Goal: Complete application form

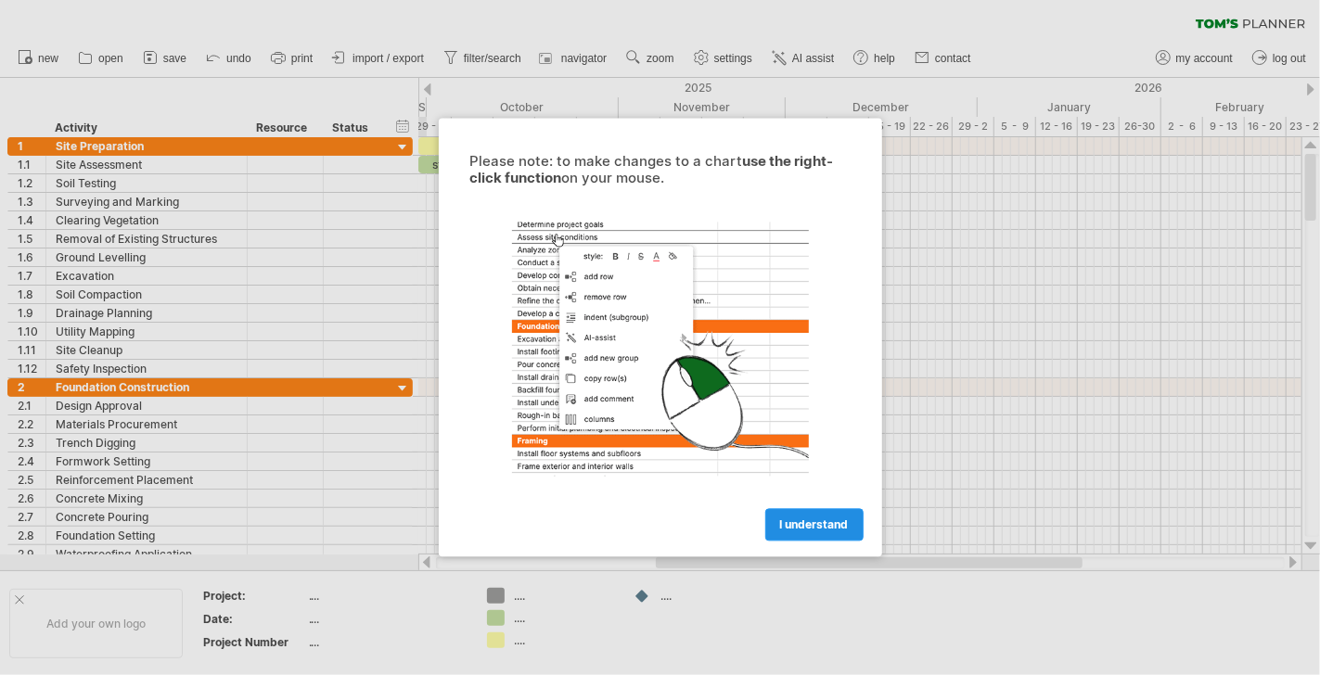
click at [817, 531] on link "I understand" at bounding box center [814, 525] width 98 height 32
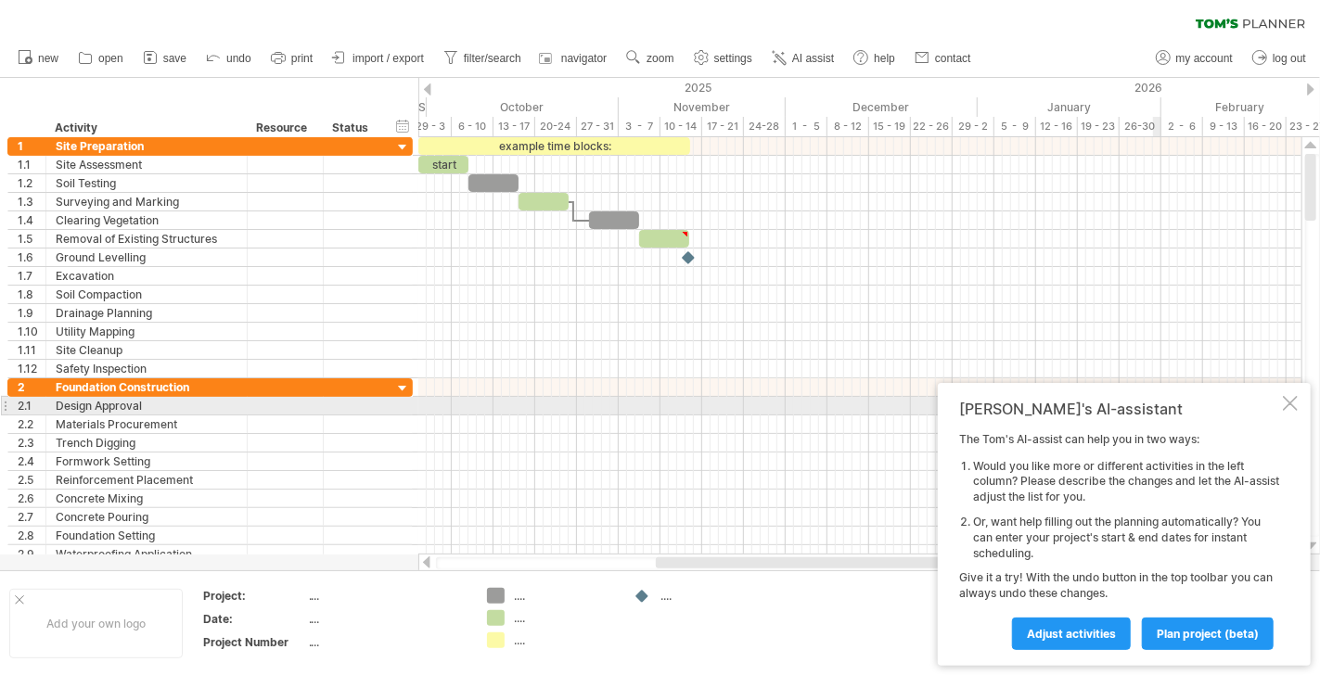
click at [1290, 408] on div at bounding box center [1290, 403] width 15 height 15
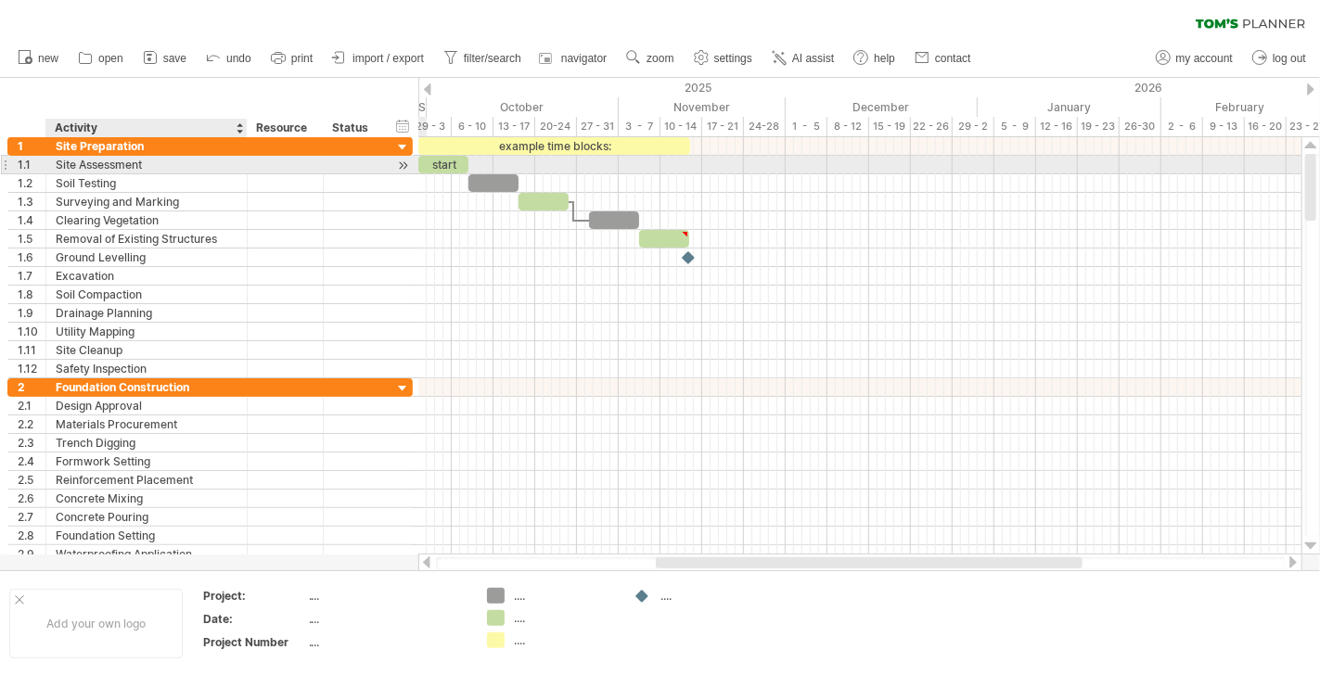
click at [127, 160] on div "Site Assessment" at bounding box center [147, 165] width 182 height 18
click at [443, 161] on div "start" at bounding box center [443, 165] width 50 height 18
drag, startPoint x: 469, startPoint y: 161, endPoint x: 512, endPoint y: 161, distance: 42.7
click at [512, 161] on span at bounding box center [509, 165] width 7 height 18
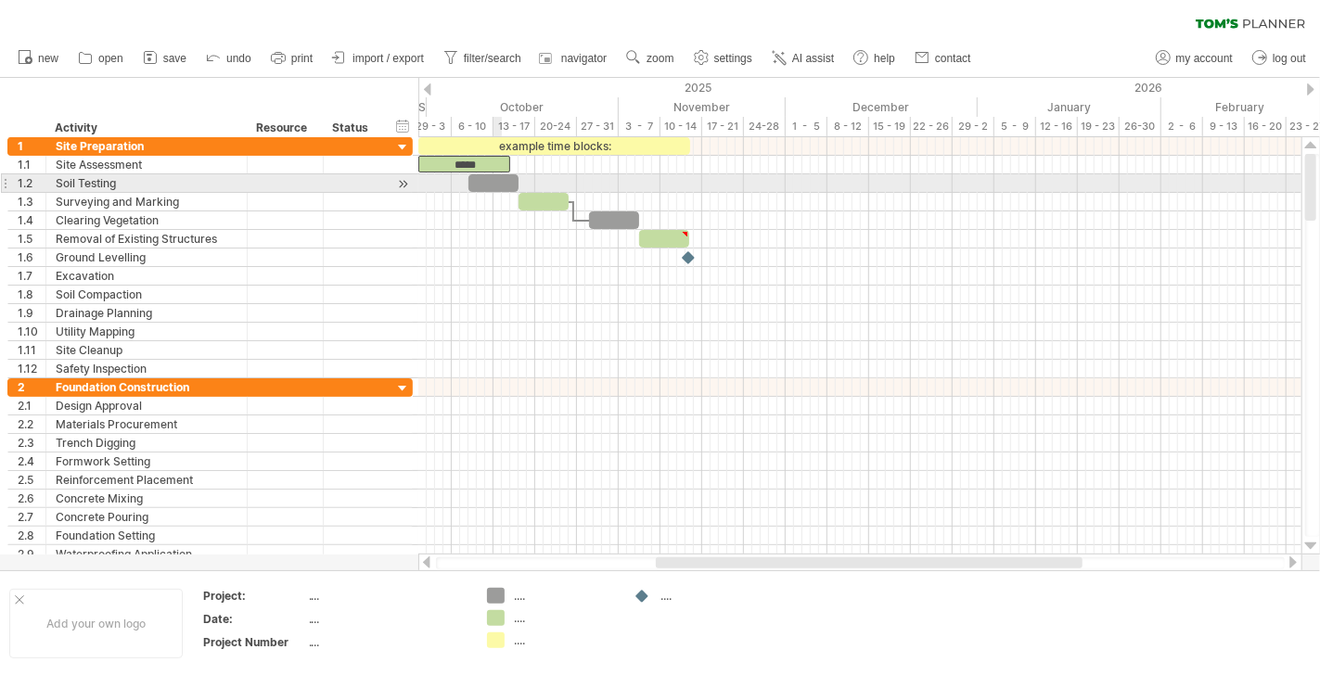
click at [495, 177] on div at bounding box center [493, 183] width 50 height 18
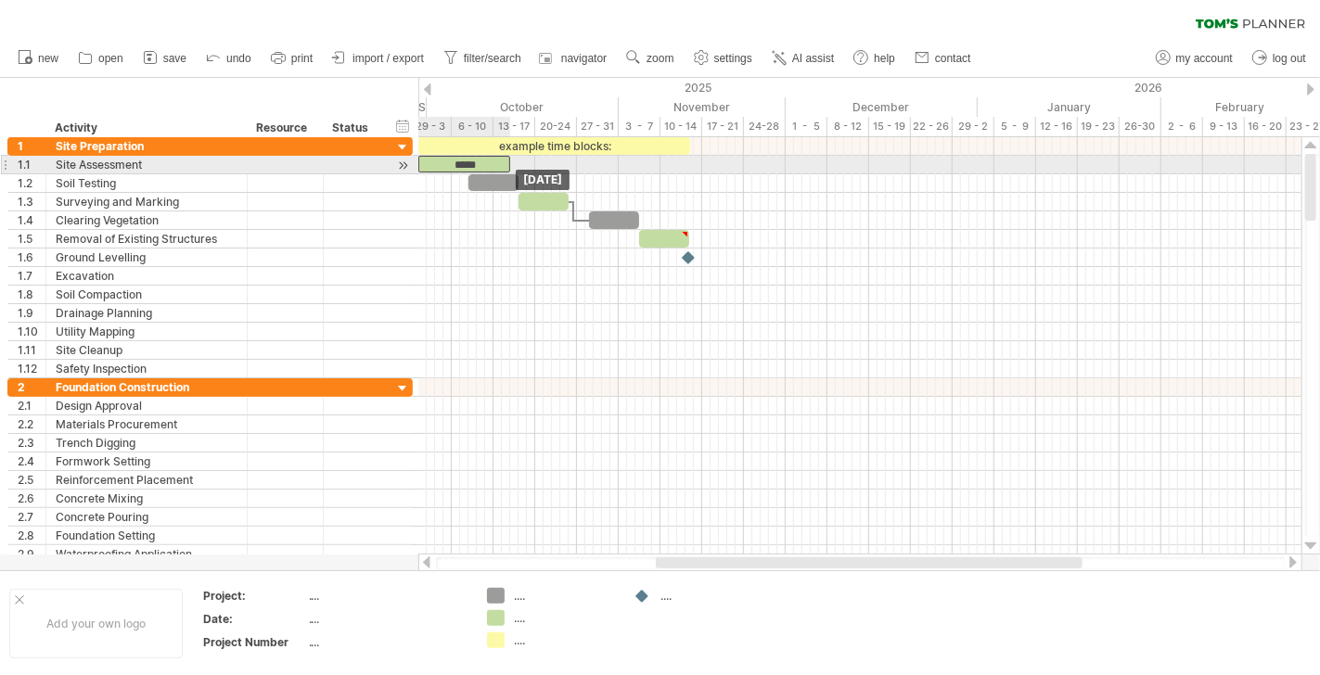
click at [469, 158] on div "*****" at bounding box center [464, 164] width 92 height 17
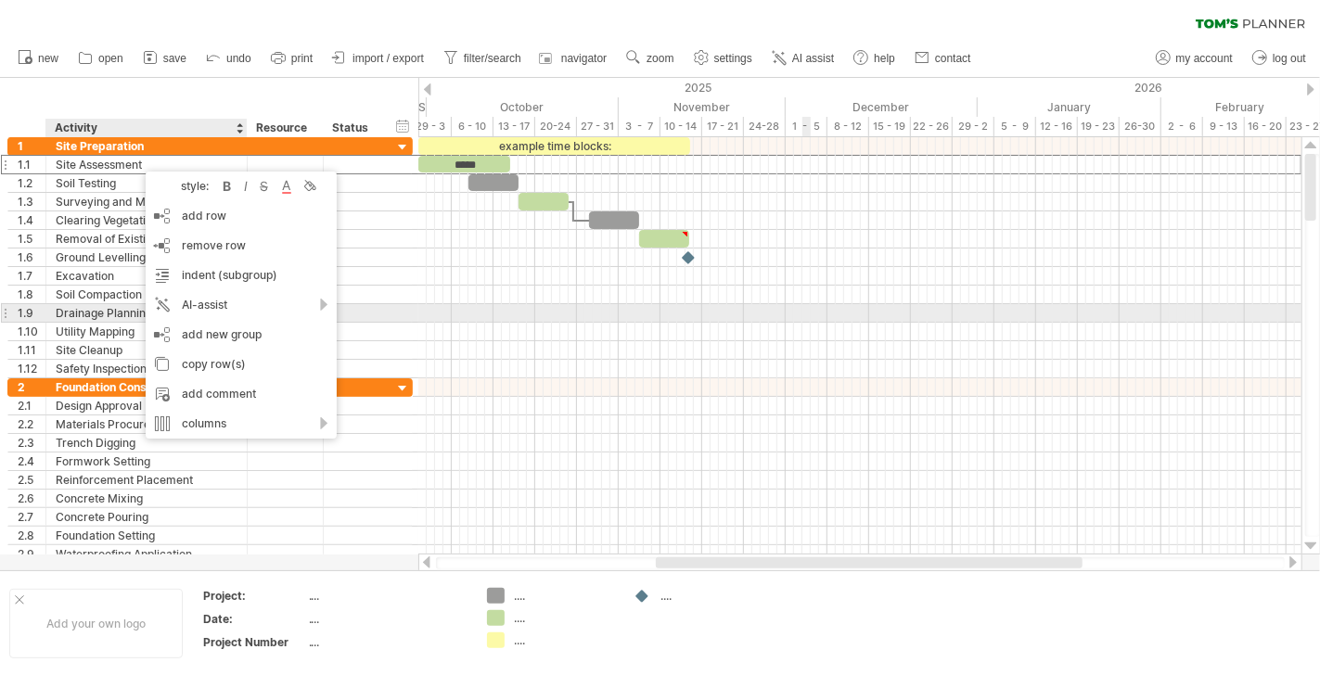
click at [808, 316] on div at bounding box center [859, 313] width 883 height 19
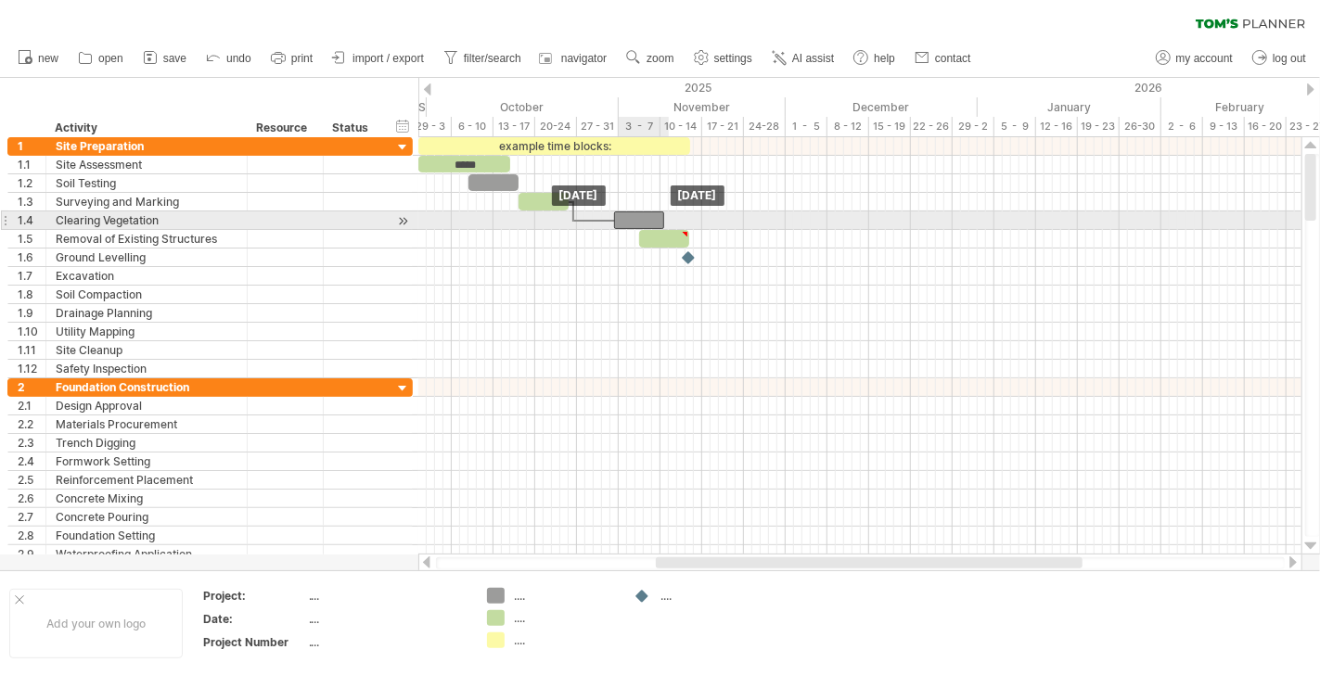
drag, startPoint x: 613, startPoint y: 218, endPoint x: 639, endPoint y: 218, distance: 26.0
click at [639, 218] on div at bounding box center [639, 220] width 50 height 18
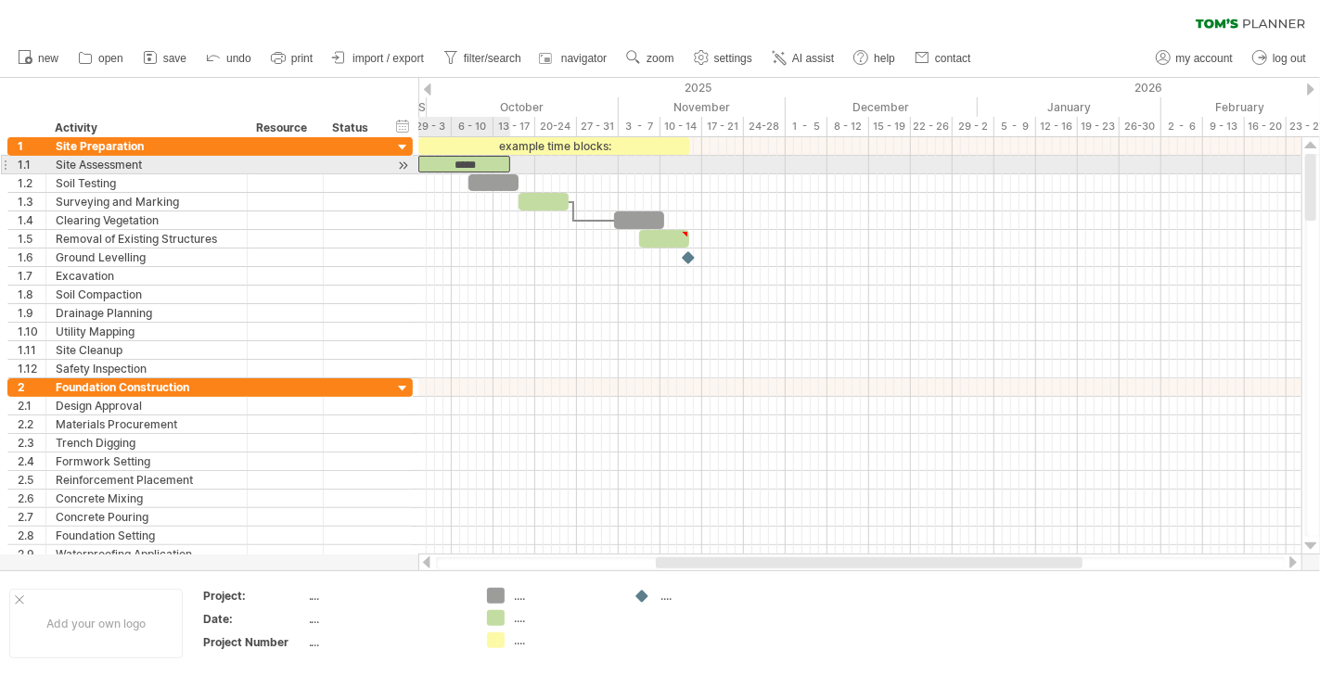
click at [462, 163] on div "*****" at bounding box center [464, 164] width 92 height 17
drag, startPoint x: 508, startPoint y: 160, endPoint x: 527, endPoint y: 159, distance: 18.6
click at [527, 159] on span at bounding box center [526, 165] width 7 height 18
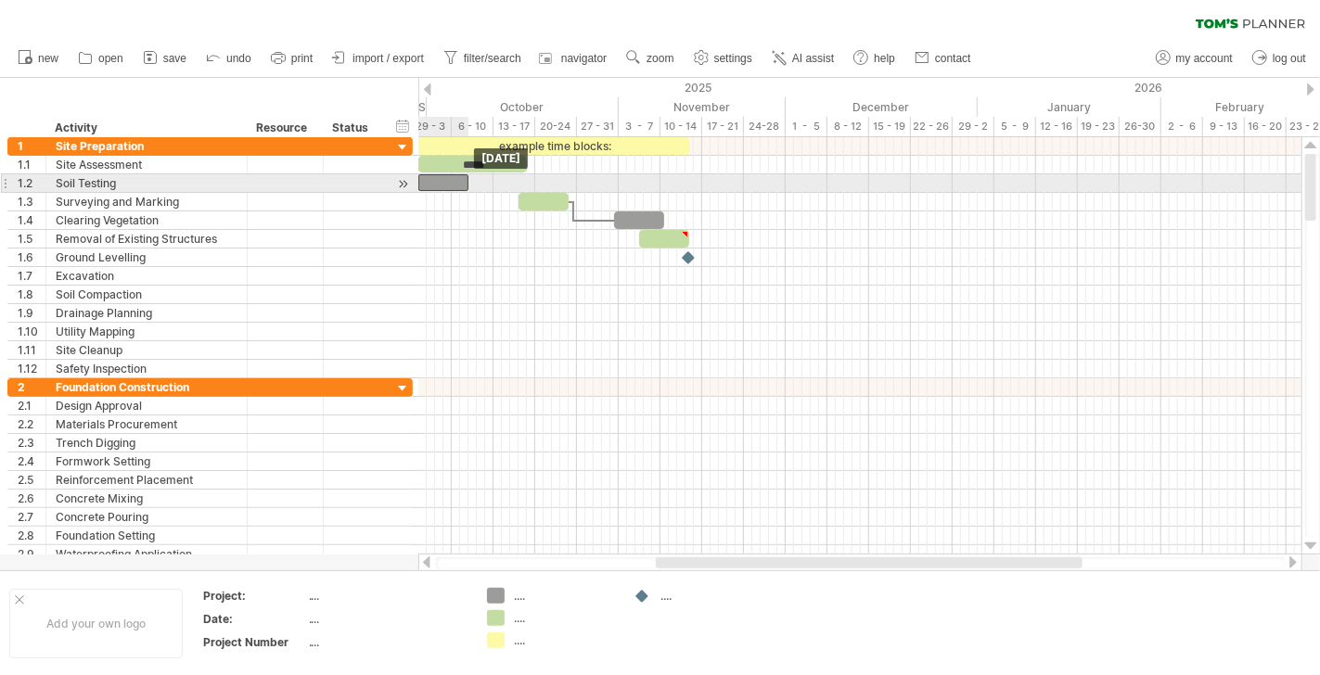
drag, startPoint x: 495, startPoint y: 179, endPoint x: 443, endPoint y: 180, distance: 51.9
click at [443, 180] on div at bounding box center [443, 182] width 50 height 17
drag, startPoint x: 467, startPoint y: 181, endPoint x: 491, endPoint y: 185, distance: 23.6
click at [491, 185] on span at bounding box center [493, 183] width 7 height 18
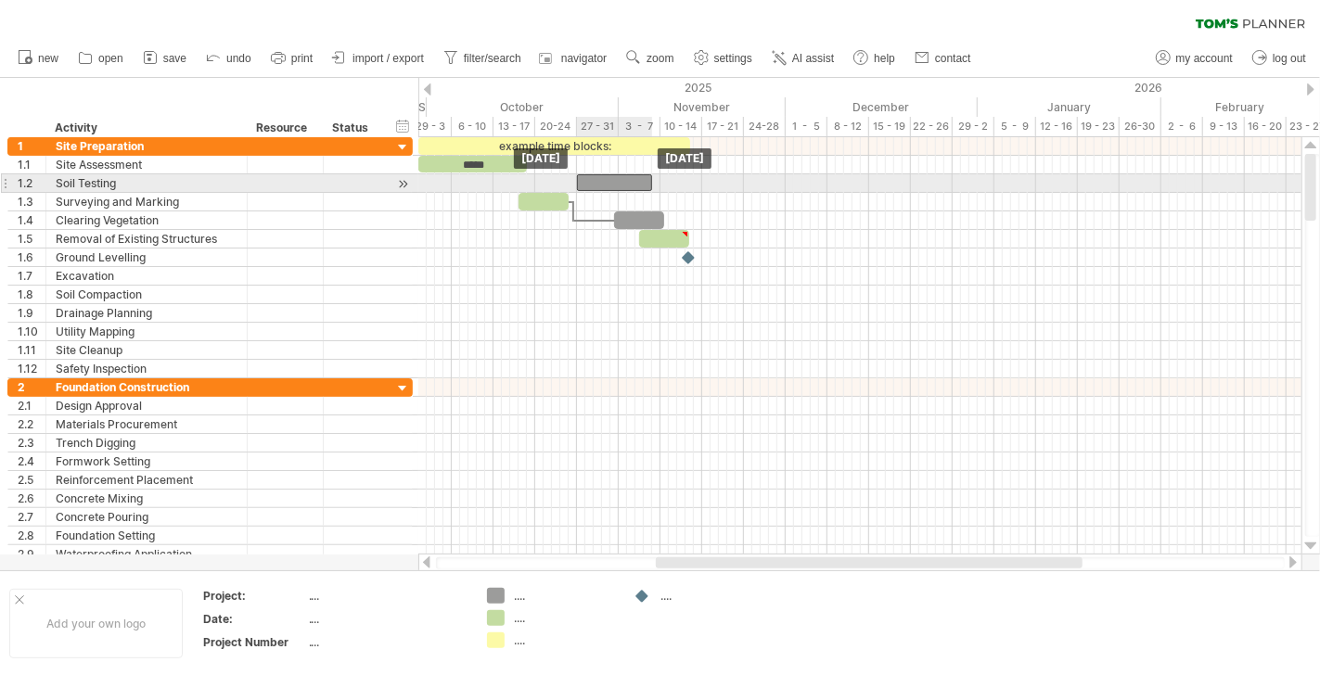
drag, startPoint x: 447, startPoint y: 178, endPoint x: 606, endPoint y: 178, distance: 158.6
click at [606, 178] on div at bounding box center [614, 182] width 75 height 17
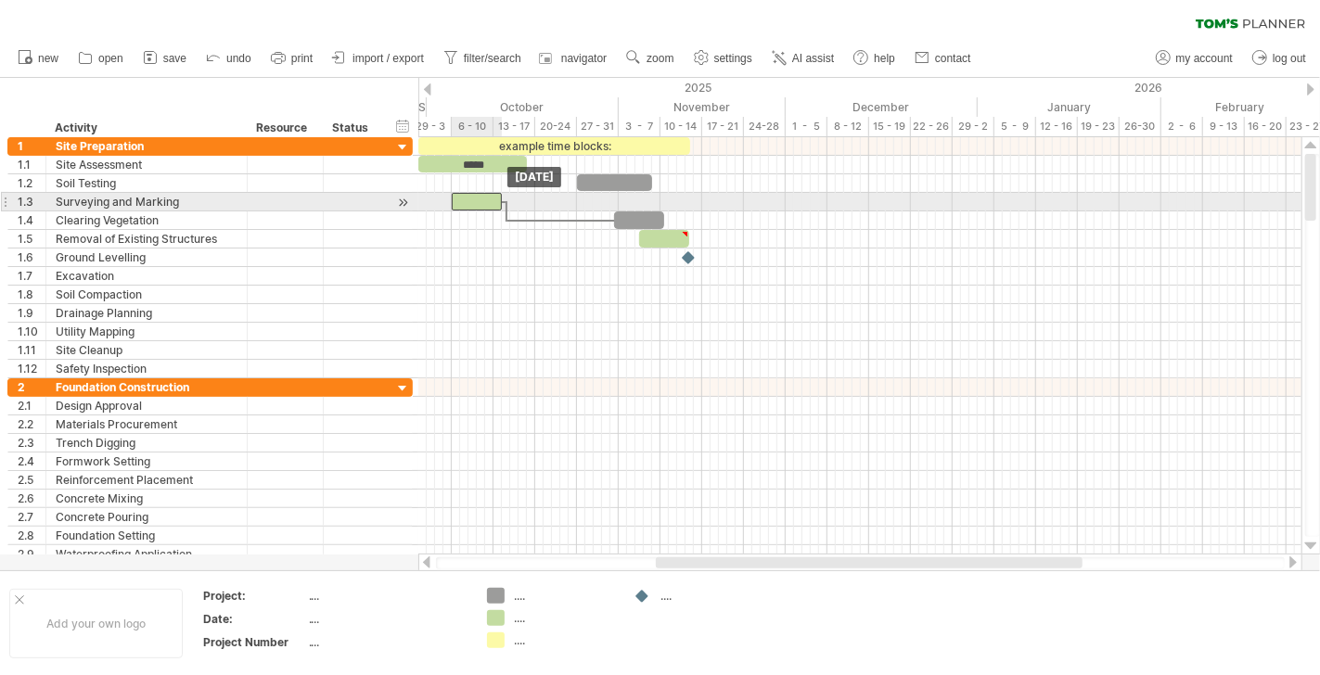
drag, startPoint x: 542, startPoint y: 201, endPoint x: 476, endPoint y: 201, distance: 65.8
click at [476, 201] on div at bounding box center [477, 202] width 50 height 18
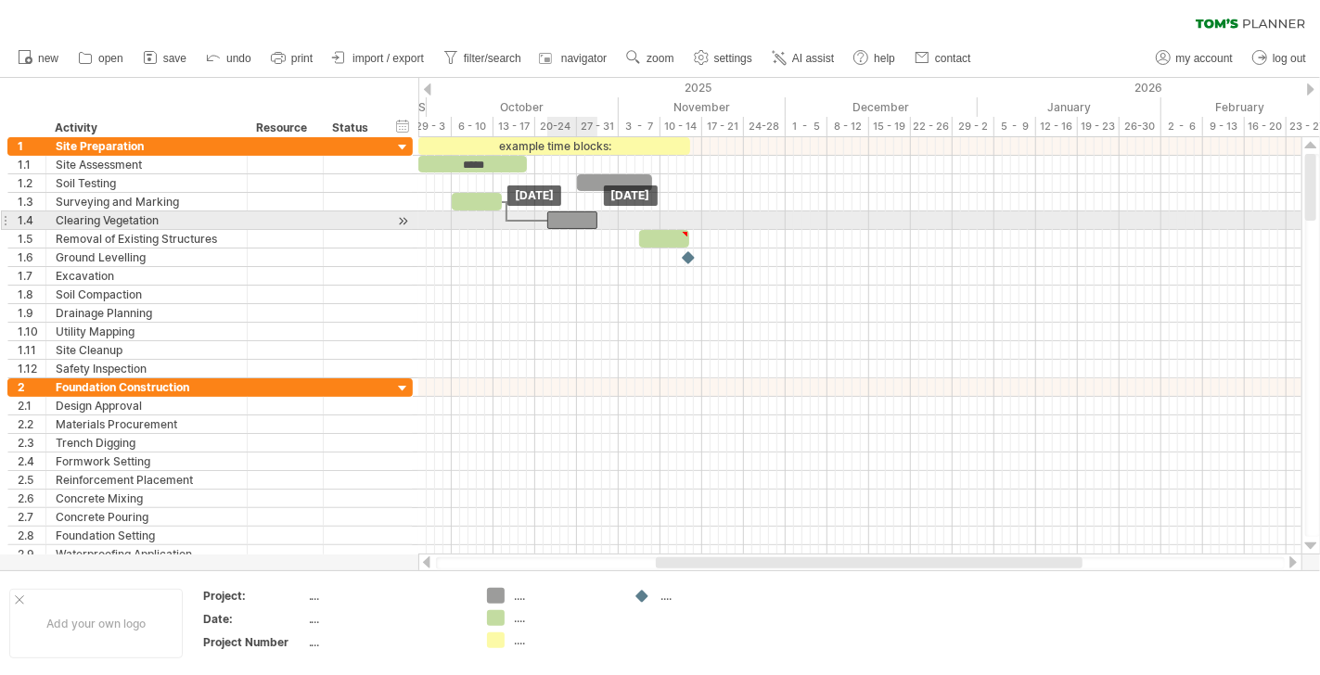
drag, startPoint x: 643, startPoint y: 215, endPoint x: 577, endPoint y: 216, distance: 65.9
click at [577, 216] on div at bounding box center [572, 220] width 50 height 18
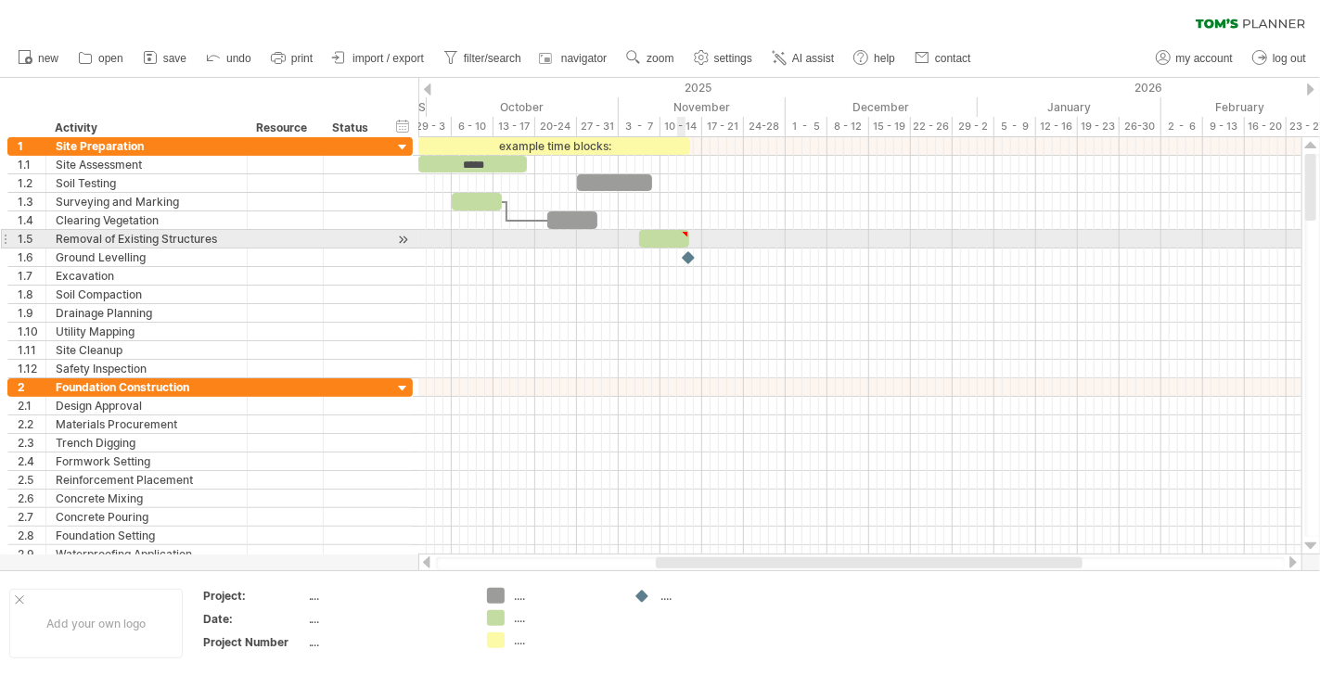
type textarea "**********"
drag, startPoint x: 666, startPoint y: 236, endPoint x: 645, endPoint y: 236, distance: 20.4
click at [645, 236] on div at bounding box center [644, 239] width 50 height 18
drag, startPoint x: 646, startPoint y: 234, endPoint x: 689, endPoint y: 240, distance: 43.2
click at [689, 240] on div at bounding box center [685, 239] width 50 height 18
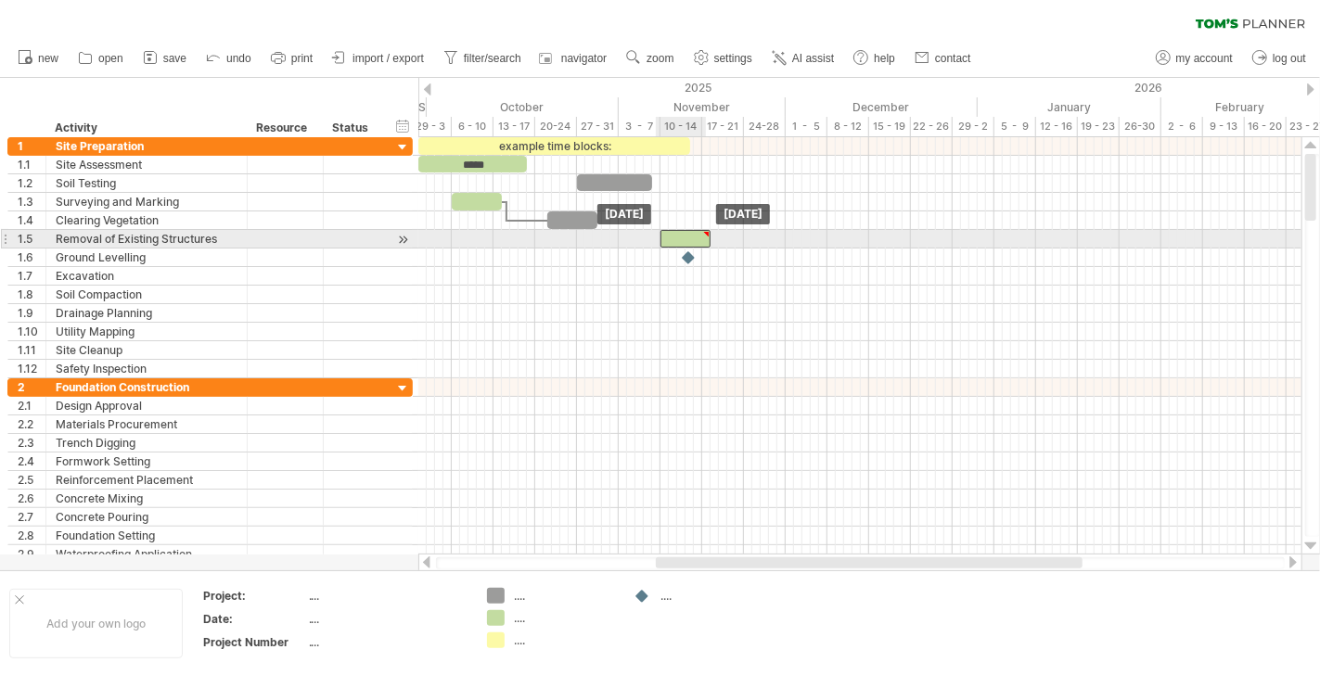
click at [671, 235] on div at bounding box center [685, 239] width 50 height 18
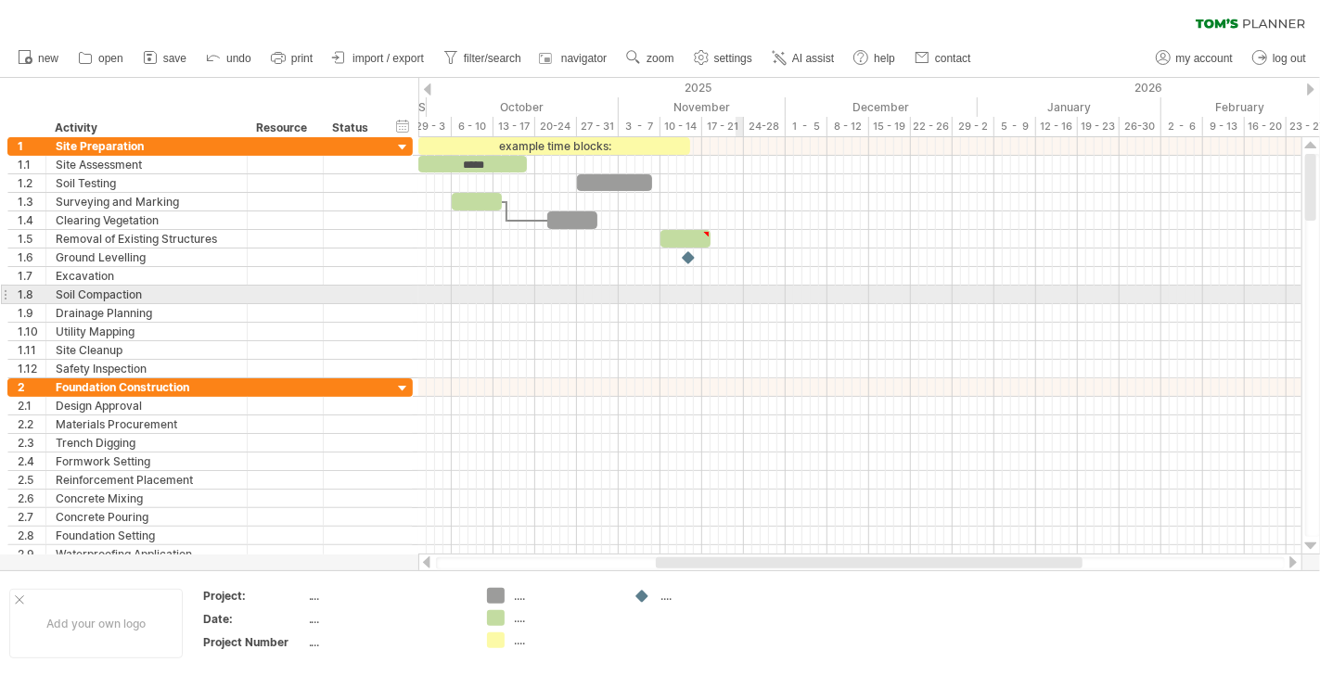
click at [741, 290] on div at bounding box center [859, 295] width 883 height 19
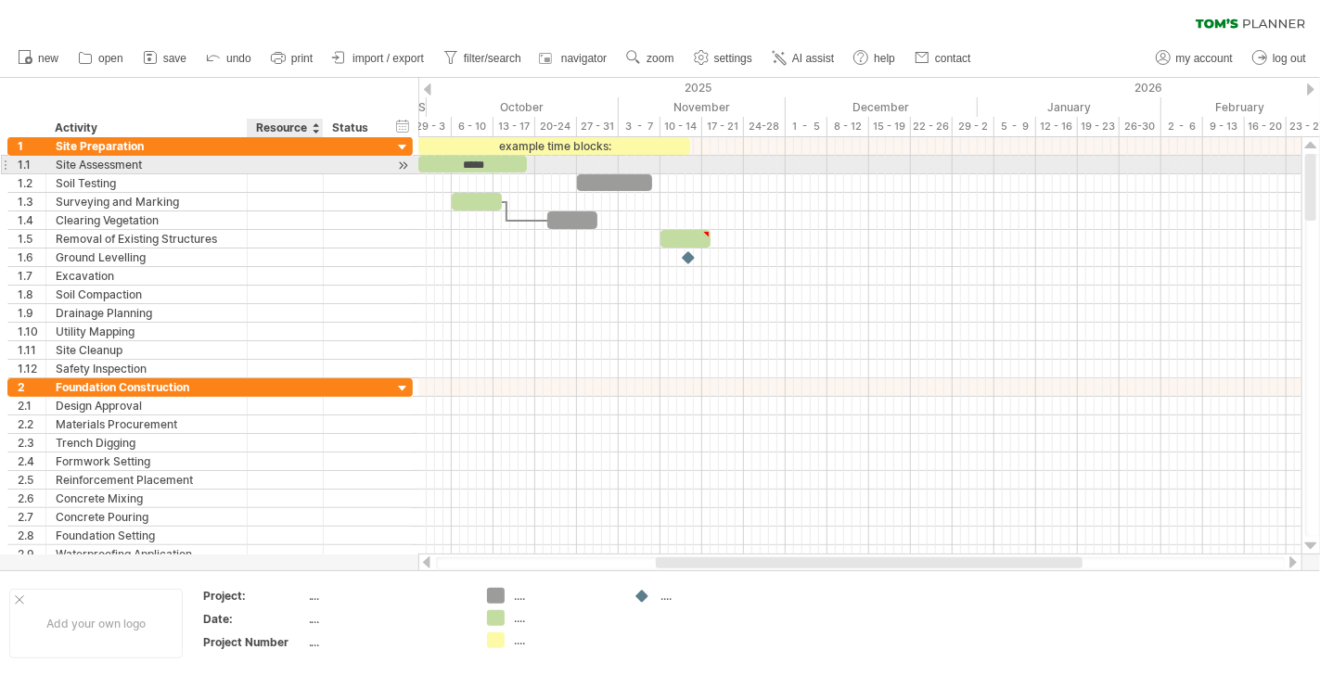
click at [279, 165] on div at bounding box center [285, 165] width 57 height 18
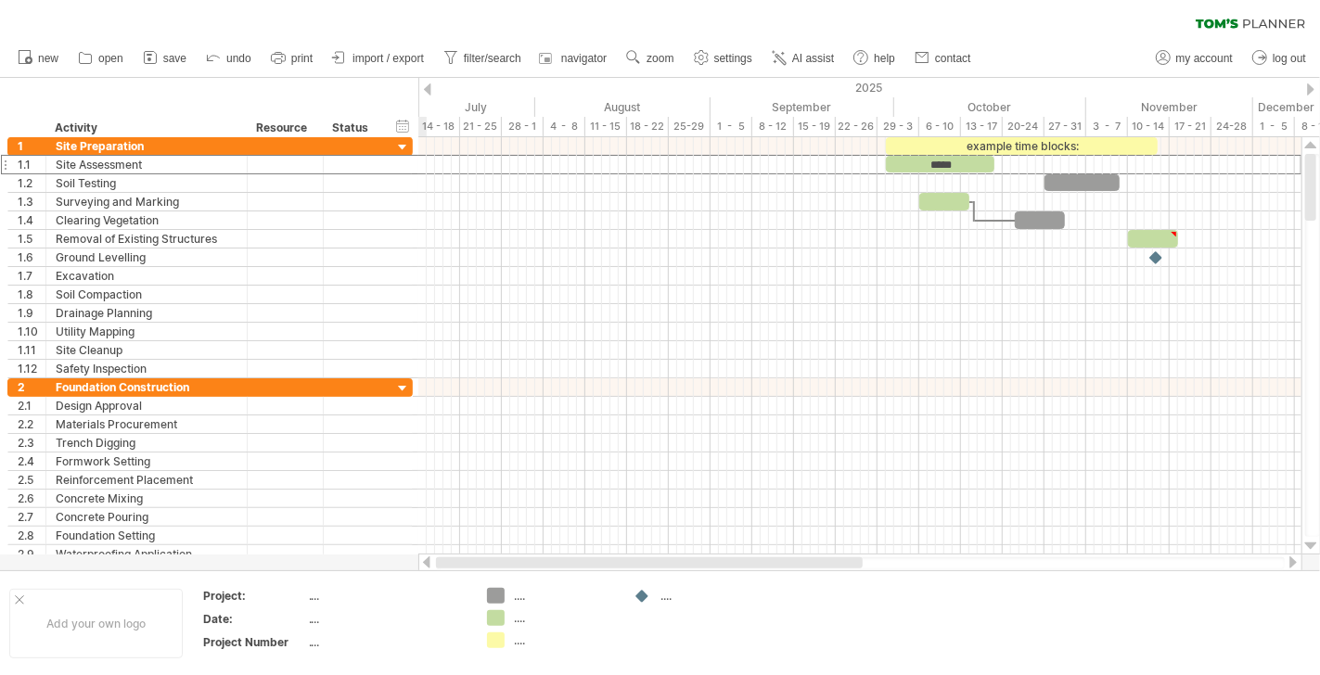
drag, startPoint x: 727, startPoint y: 564, endPoint x: 460, endPoint y: 557, distance: 267.2
click at [460, 557] on div at bounding box center [649, 562] width 427 height 11
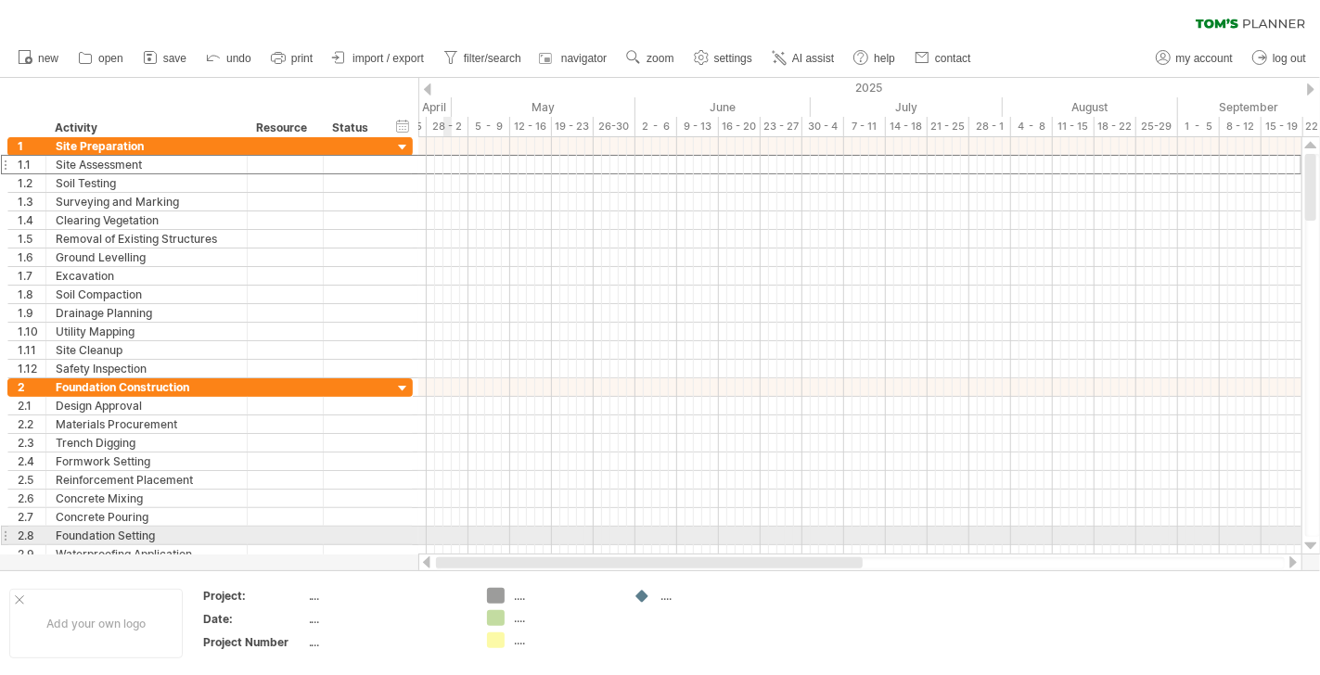
drag, startPoint x: 687, startPoint y: 564, endPoint x: 446, endPoint y: 544, distance: 241.9
click at [446, 544] on div "Trying to reach [DOMAIN_NAME] Connected again... 0% clear filter new 1" at bounding box center [660, 337] width 1320 height 675
